Goal: Check status: Check status

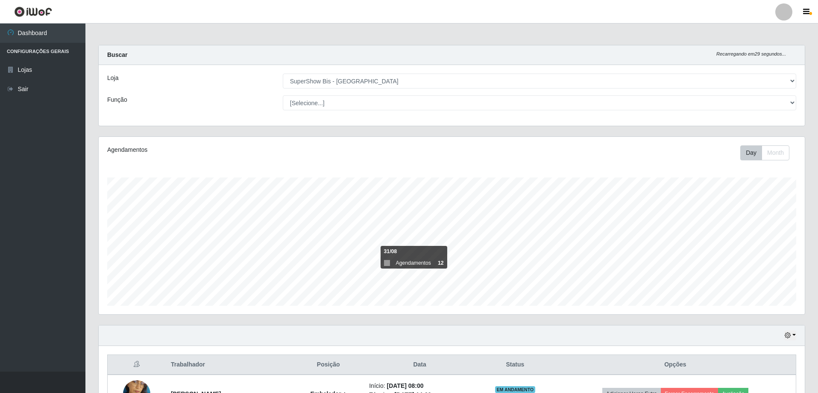
select select "59"
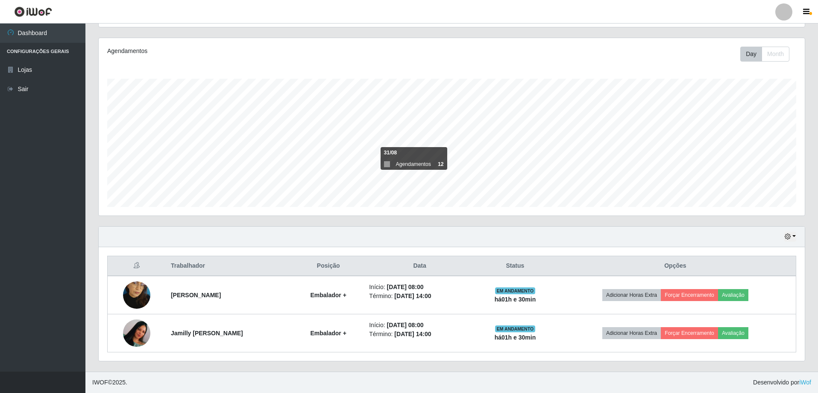
scroll to position [177, 706]
click at [795, 235] on button "button" at bounding box center [790, 237] width 12 height 10
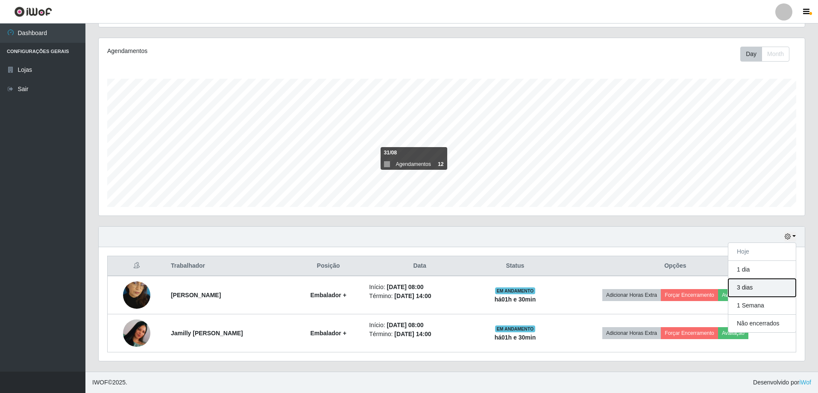
click at [752, 295] on button "3 dias" at bounding box center [762, 288] width 68 height 18
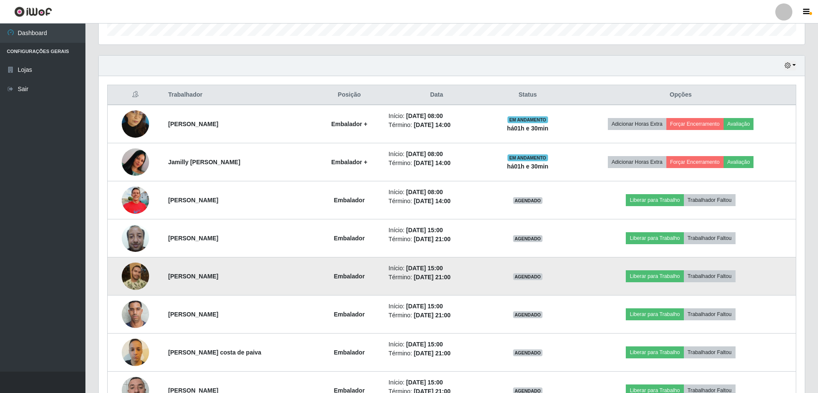
scroll to position [312, 0]
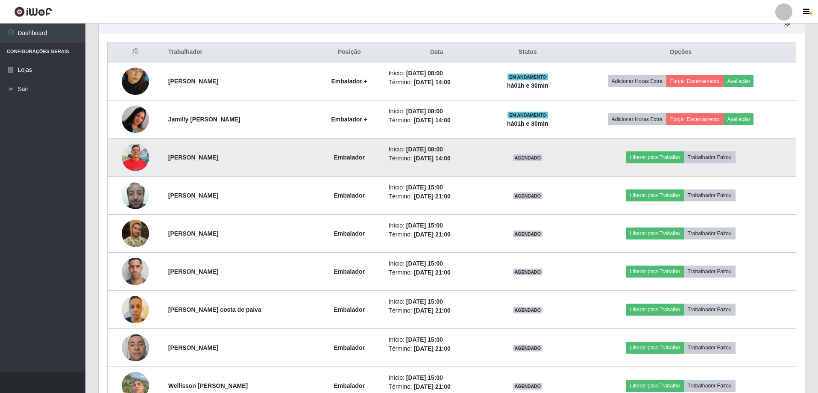
click at [138, 156] on img at bounding box center [135, 157] width 27 height 36
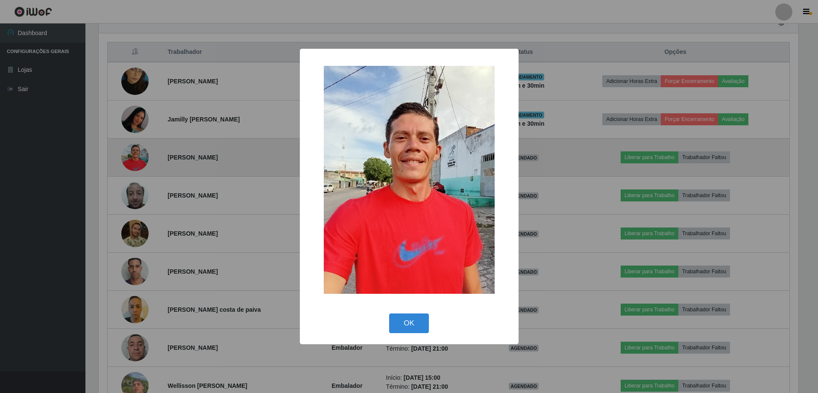
scroll to position [177, 702]
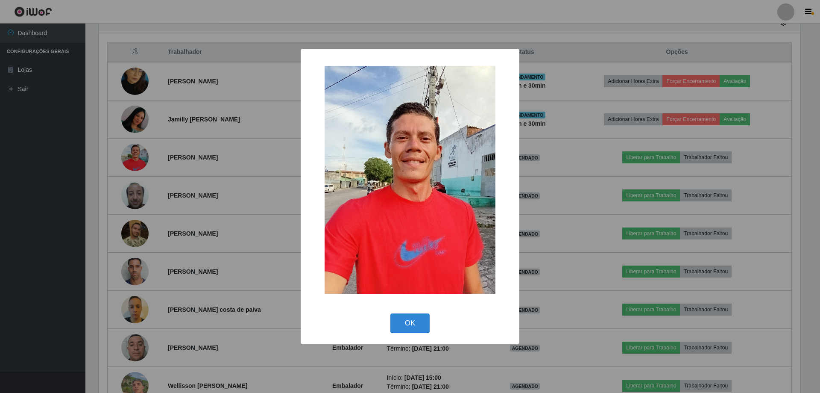
click at [563, 172] on div "× OK Cancel" at bounding box center [410, 196] width 820 height 393
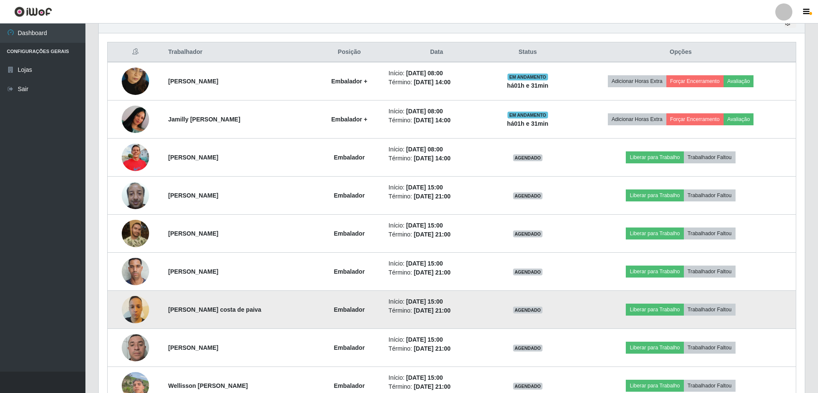
scroll to position [270, 0]
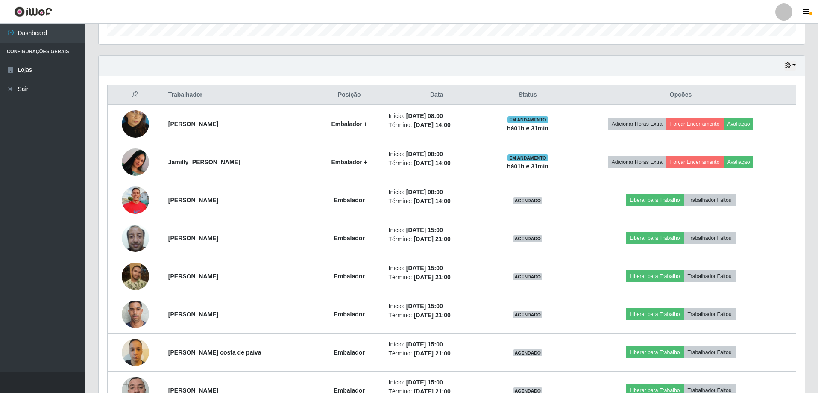
click at [796, 65] on div "Hoje 1 dia 3 dias 1 Semana Não encerrados" at bounding box center [452, 66] width 706 height 21
click at [793, 67] on button "button" at bounding box center [790, 66] width 12 height 10
click at [749, 99] on button "1 dia" at bounding box center [762, 99] width 68 height 18
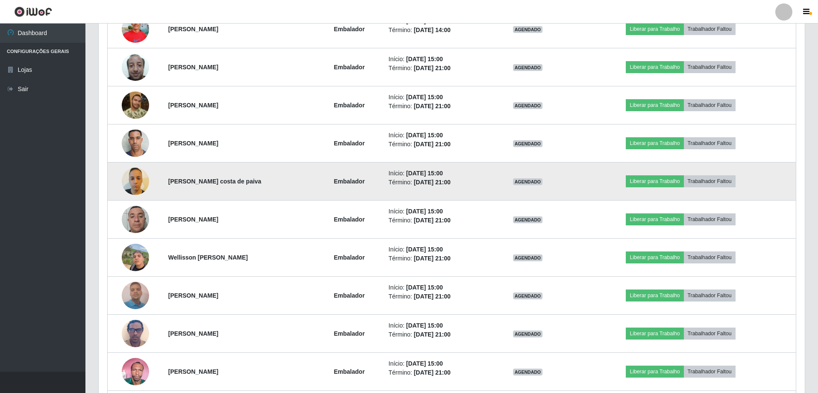
scroll to position [398, 0]
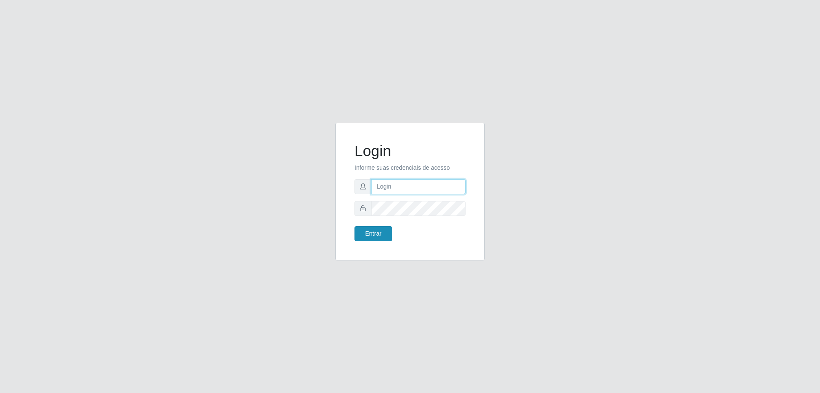
type input "[EMAIL_ADDRESS][DOMAIN_NAME]"
click at [372, 238] on button "Entrar" at bounding box center [374, 233] width 38 height 15
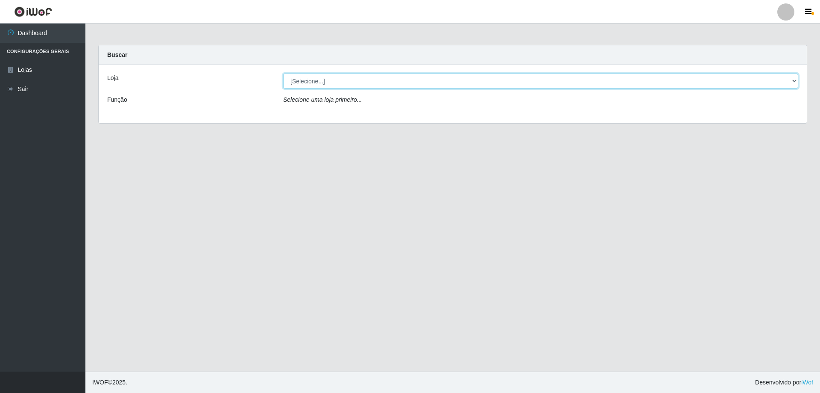
click at [791, 79] on select "[Selecione...] SuperShow Bis - [GEOGRAPHIC_DATA]" at bounding box center [540, 80] width 515 height 15
select select "59"
click at [283, 73] on select "[Selecione...] SuperShow Bis - [GEOGRAPHIC_DATA]" at bounding box center [540, 80] width 515 height 15
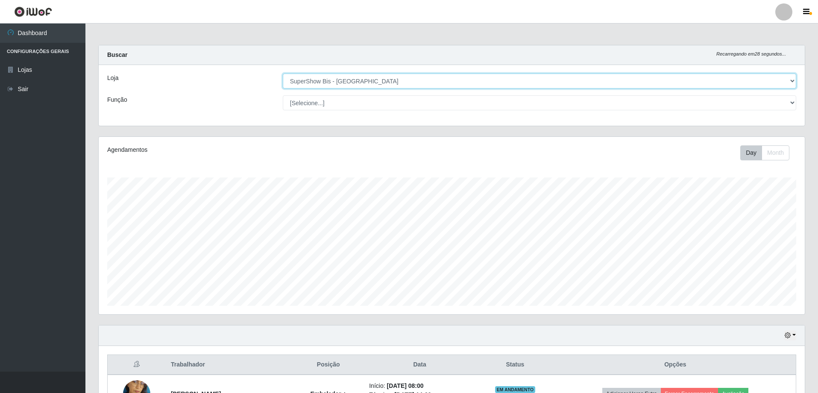
scroll to position [99, 0]
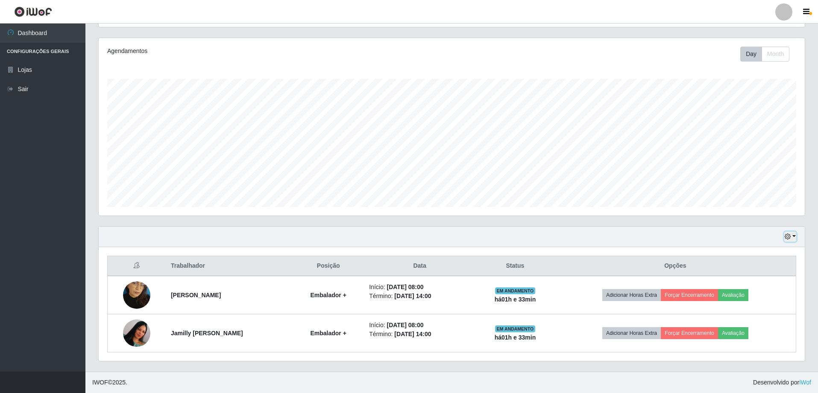
click at [794, 236] on button "button" at bounding box center [790, 237] width 12 height 10
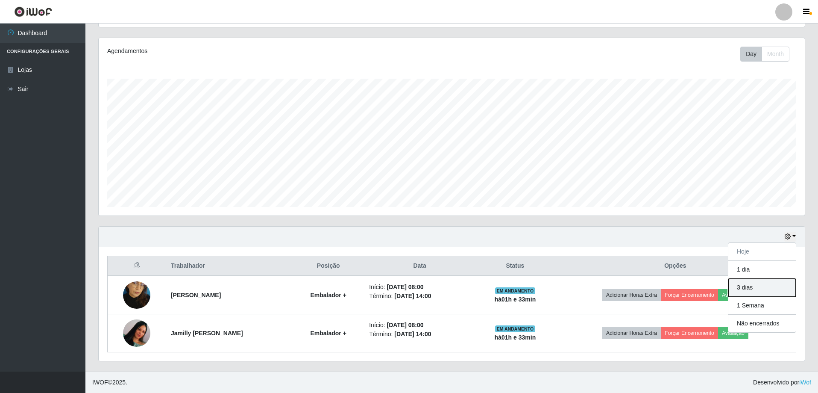
click at [751, 288] on button "3 dias" at bounding box center [762, 288] width 68 height 18
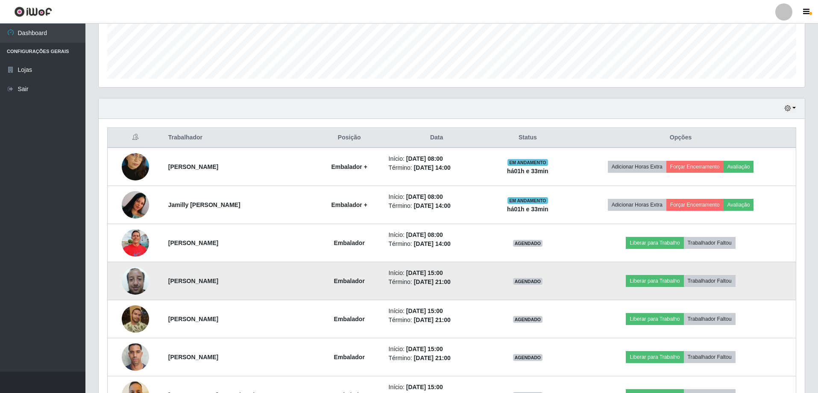
scroll to position [270, 0]
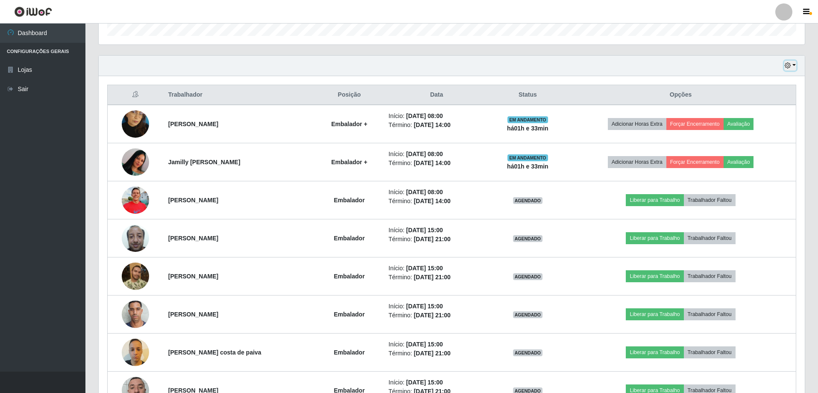
click at [794, 65] on button "button" at bounding box center [790, 66] width 12 height 10
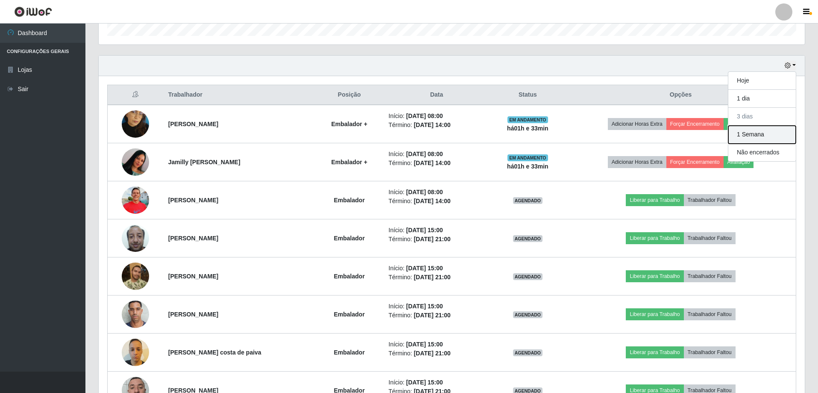
click at [756, 135] on button "1 Semana" at bounding box center [762, 135] width 68 height 18
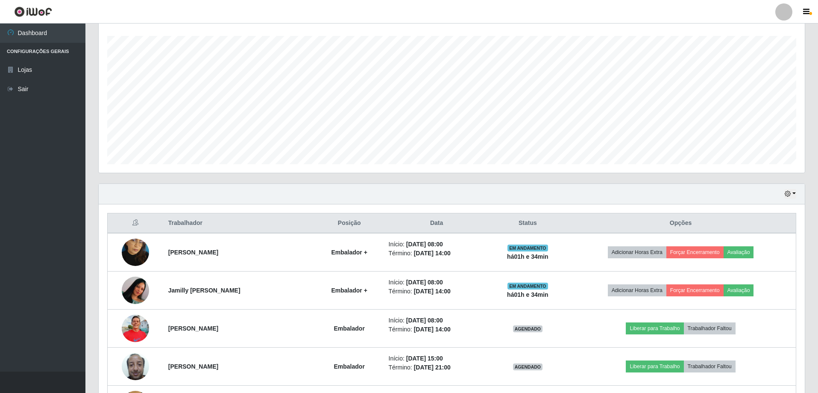
scroll to position [99, 0]
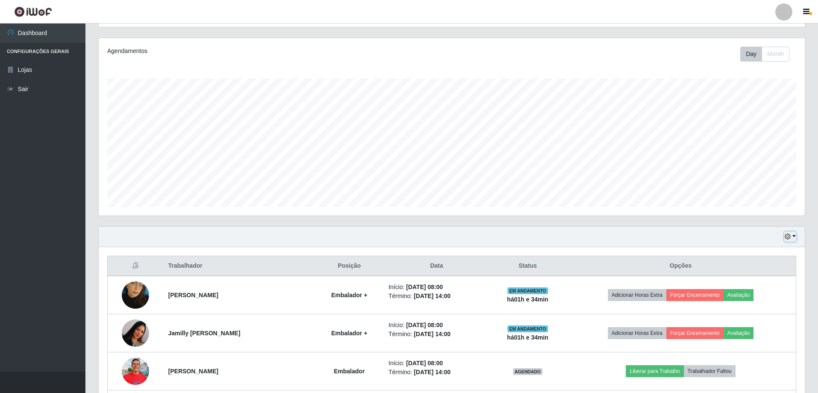
click at [795, 238] on button "button" at bounding box center [790, 237] width 12 height 10
click at [752, 255] on button "Hoje" at bounding box center [762, 252] width 68 height 18
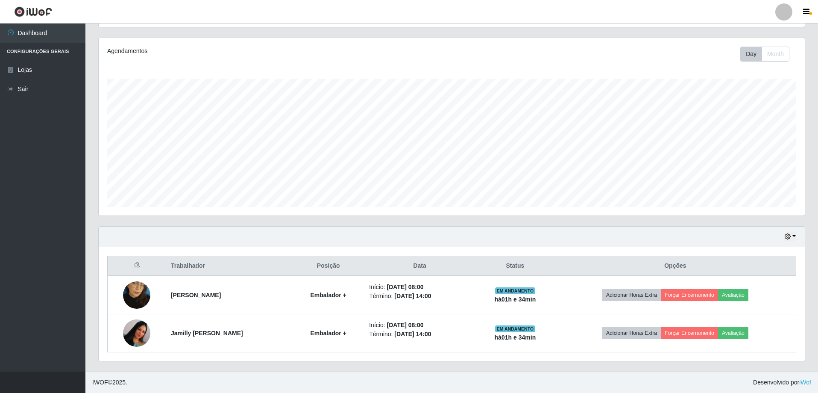
click at [797, 238] on div "Hoje 1 dia 3 dias 1 Semana Não encerrados" at bounding box center [452, 236] width 706 height 21
click at [794, 237] on button "button" at bounding box center [790, 237] width 12 height 10
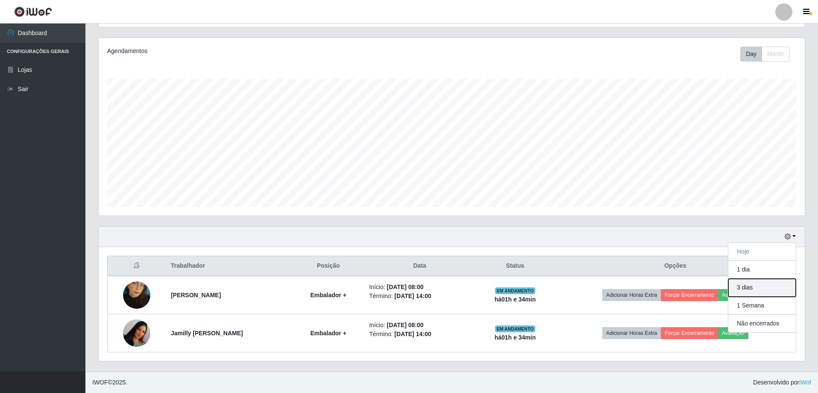
click at [753, 288] on button "3 dias" at bounding box center [762, 288] width 68 height 18
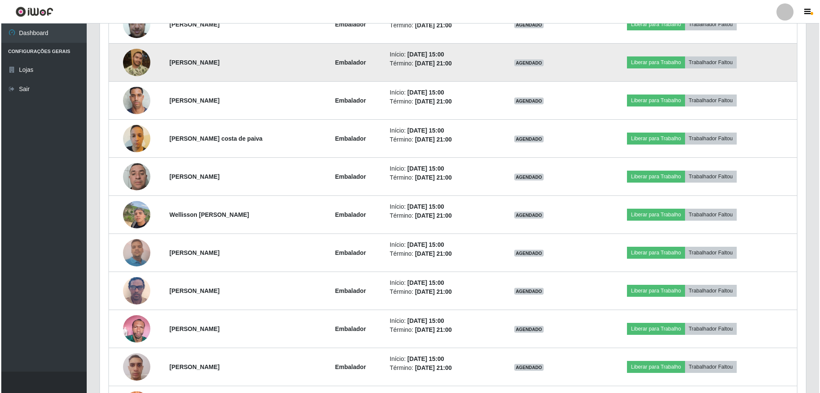
scroll to position [440, 0]
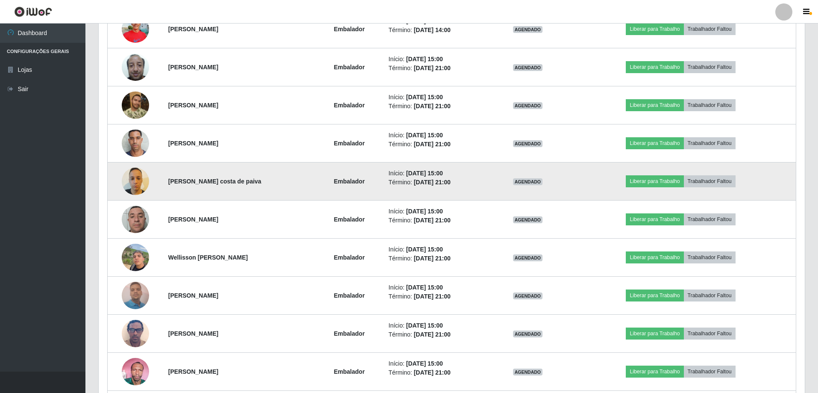
click at [138, 176] on img at bounding box center [135, 181] width 27 height 36
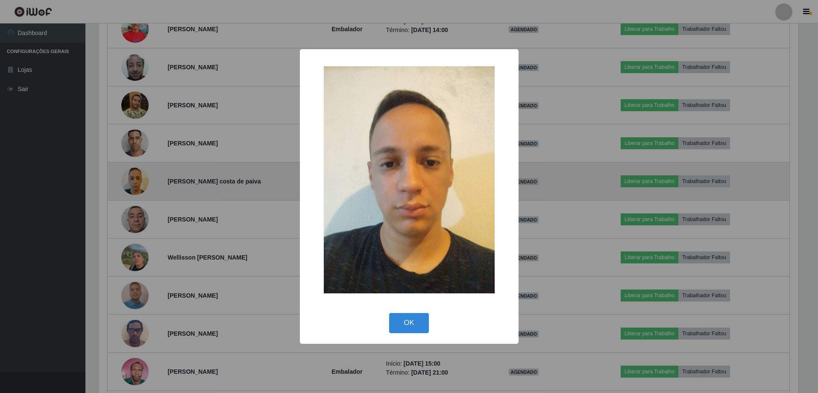
scroll to position [177, 702]
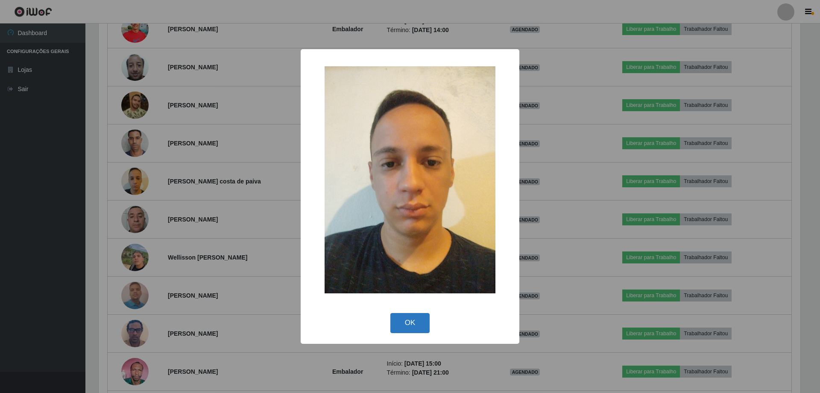
click at [414, 322] on button "OK" at bounding box center [410, 323] width 40 height 20
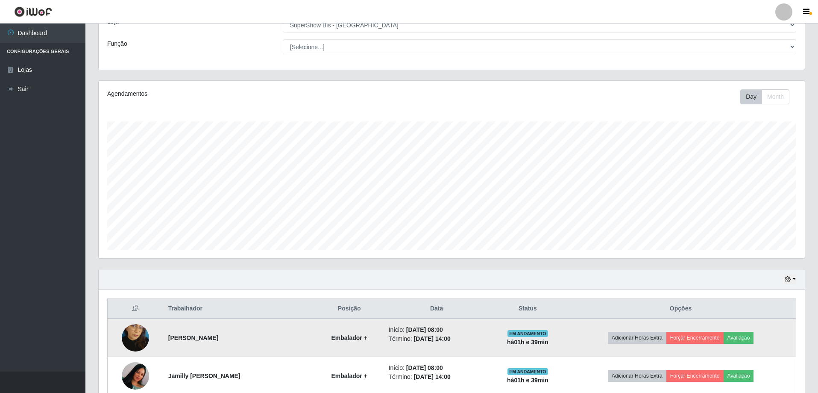
scroll to position [0, 0]
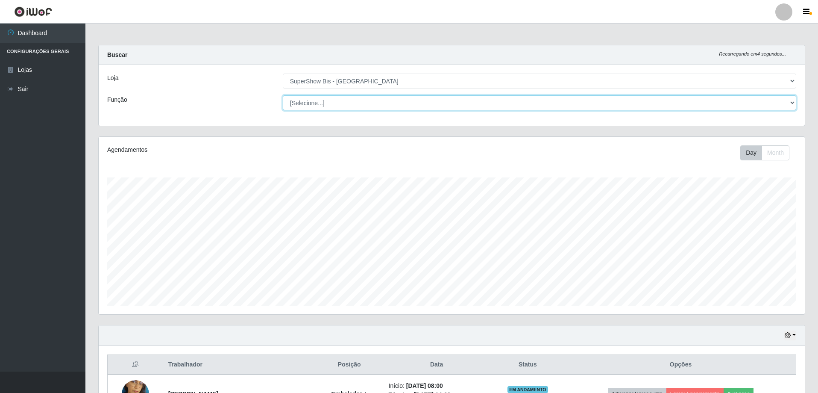
click at [791, 102] on select "[Selecione...] ASG ASG + ASG ++ Auxiliar de Cozinha Embalador Embalador + Embal…" at bounding box center [540, 102] width 514 height 15
click at [283, 95] on select "[Selecione...] ASG ASG + ASG ++ Auxiliar de Cozinha Embalador Embalador + Embal…" at bounding box center [540, 102] width 514 height 15
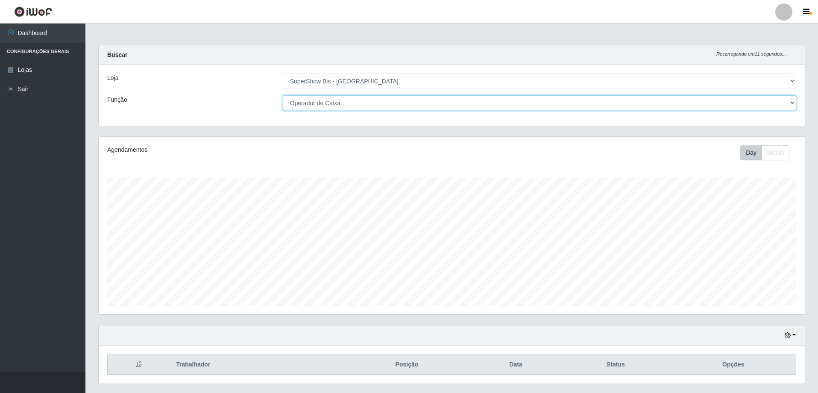
scroll to position [23, 0]
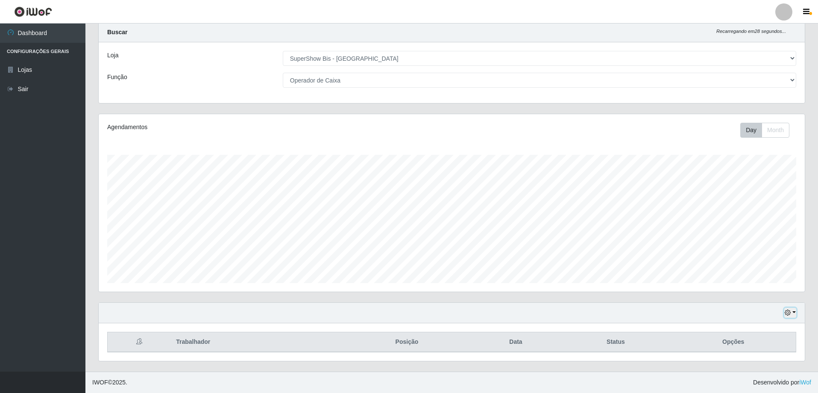
click at [794, 314] on button "button" at bounding box center [790, 313] width 12 height 10
click at [743, 245] on button "1 dia" at bounding box center [762, 245] width 68 height 18
click at [794, 310] on button "button" at bounding box center [790, 313] width 12 height 10
click at [760, 229] on button "Hoje" at bounding box center [762, 227] width 68 height 18
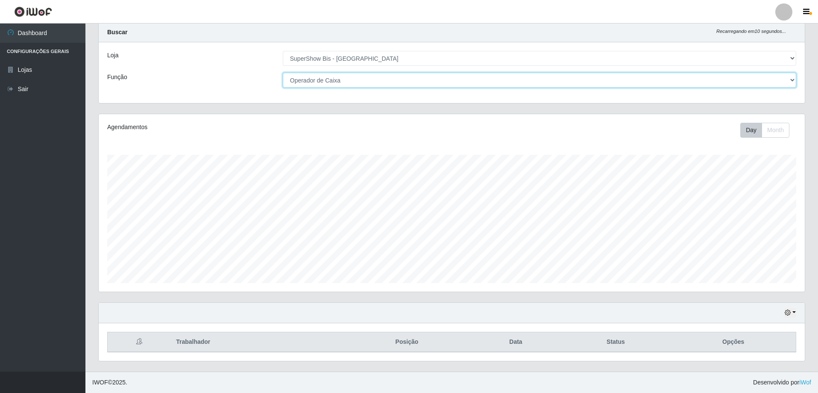
click at [793, 80] on select "[Selecione...] ASG ASG + ASG ++ Auxiliar de Cozinha Embalador Embalador + Embal…" at bounding box center [540, 80] width 514 height 15
click at [283, 73] on select "[Selecione...] ASG ASG + ASG ++ Auxiliar de Cozinha Embalador Embalador + Embal…" at bounding box center [540, 80] width 514 height 15
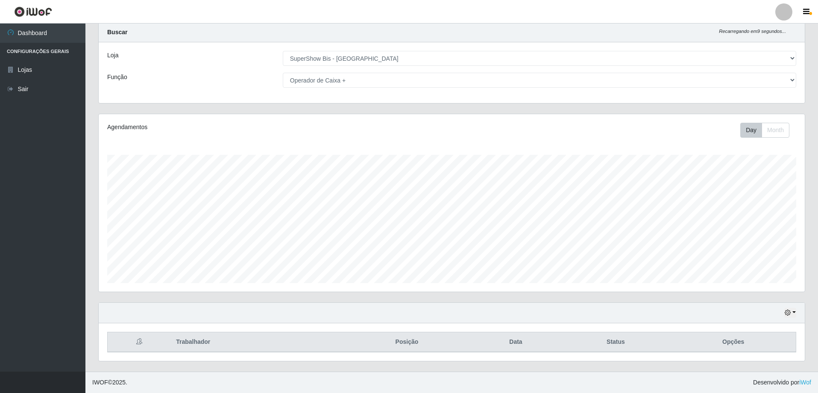
click at [809, 305] on div "Hoje 1 dia 3 dias 1 Semana Não encerrados Trabalhador Posição Data Status Opções" at bounding box center [452, 336] width 720 height 69
click at [793, 313] on button "button" at bounding box center [790, 313] width 12 height 10
click at [760, 284] on button "1 Semana" at bounding box center [762, 281] width 68 height 18
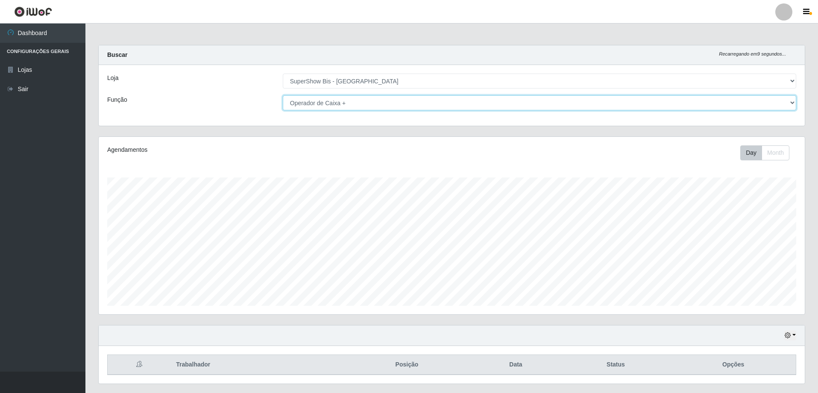
click at [788, 99] on select "[Selecione...] ASG ASG + ASG ++ Auxiliar de Cozinha Embalador Embalador + Embal…" at bounding box center [540, 102] width 514 height 15
select select "1"
click at [283, 95] on select "[Selecione...] ASG ASG + ASG ++ Auxiliar de Cozinha Embalador Embalador + Embal…" at bounding box center [540, 102] width 514 height 15
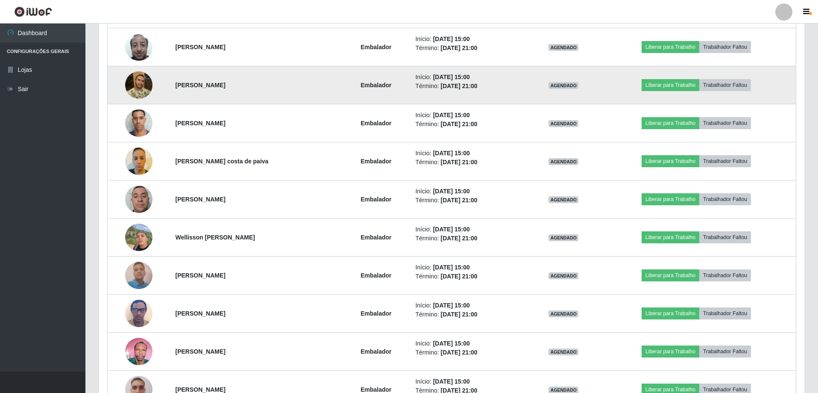
scroll to position [299, 0]
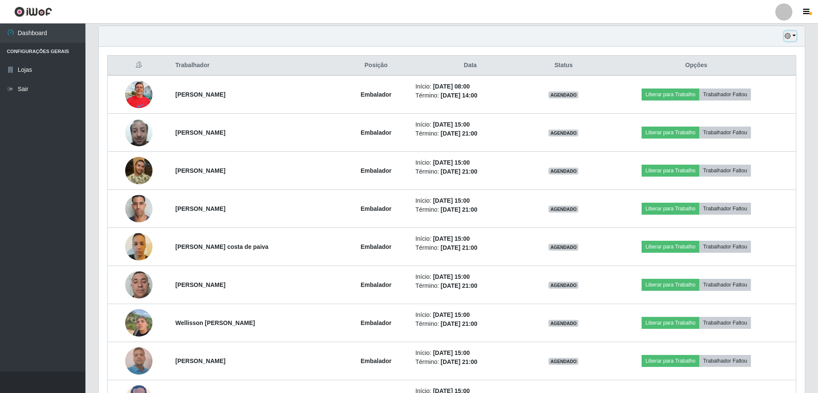
click at [794, 35] on button "button" at bounding box center [790, 36] width 12 height 10
click at [753, 88] on button "3 dias" at bounding box center [762, 87] width 68 height 18
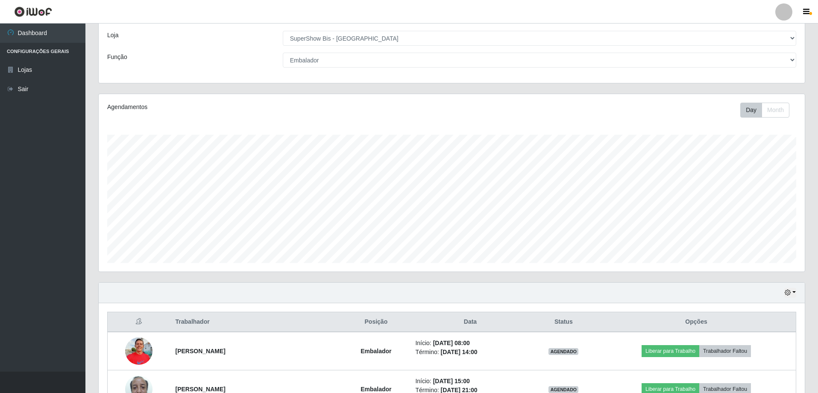
scroll to position [0, 0]
